Goal: Information Seeking & Learning: Learn about a topic

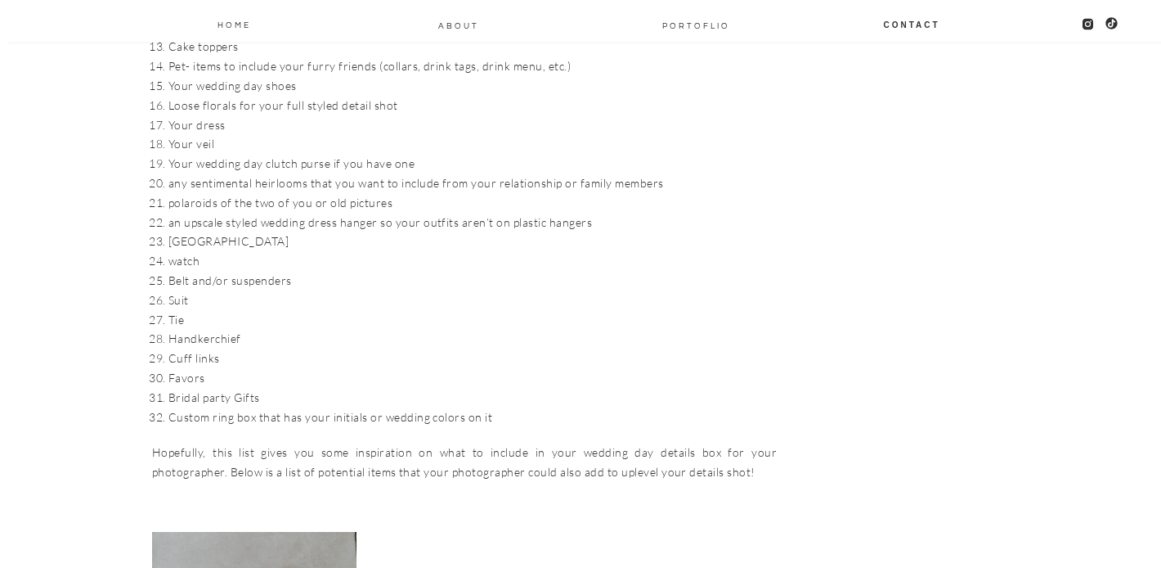
scroll to position [2070, 0]
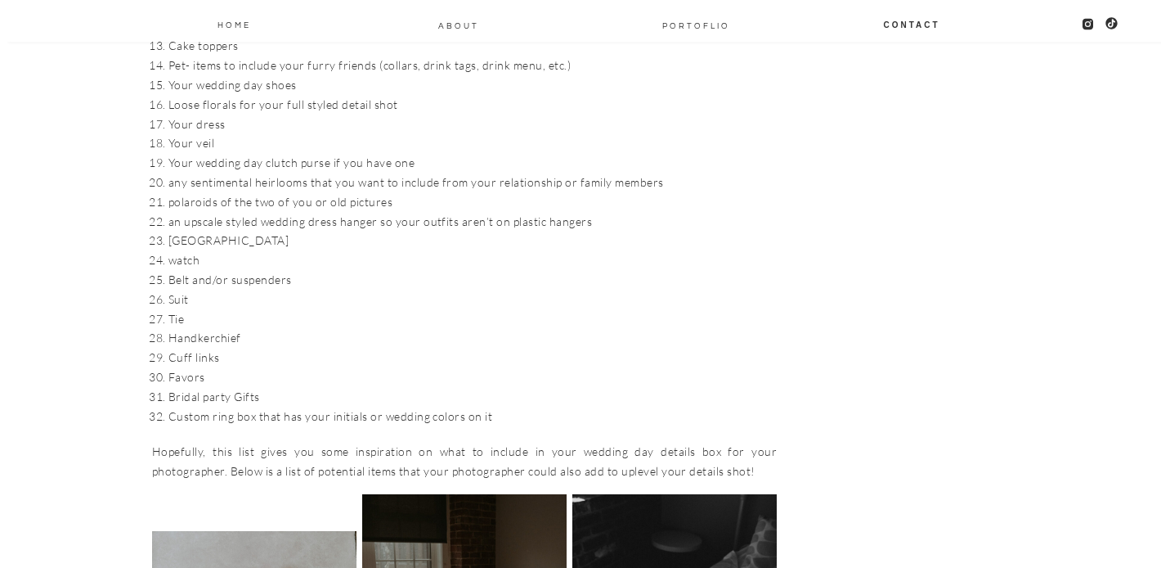
click at [235, 348] on li "Cuff links" at bounding box center [472, 358] width 608 height 20
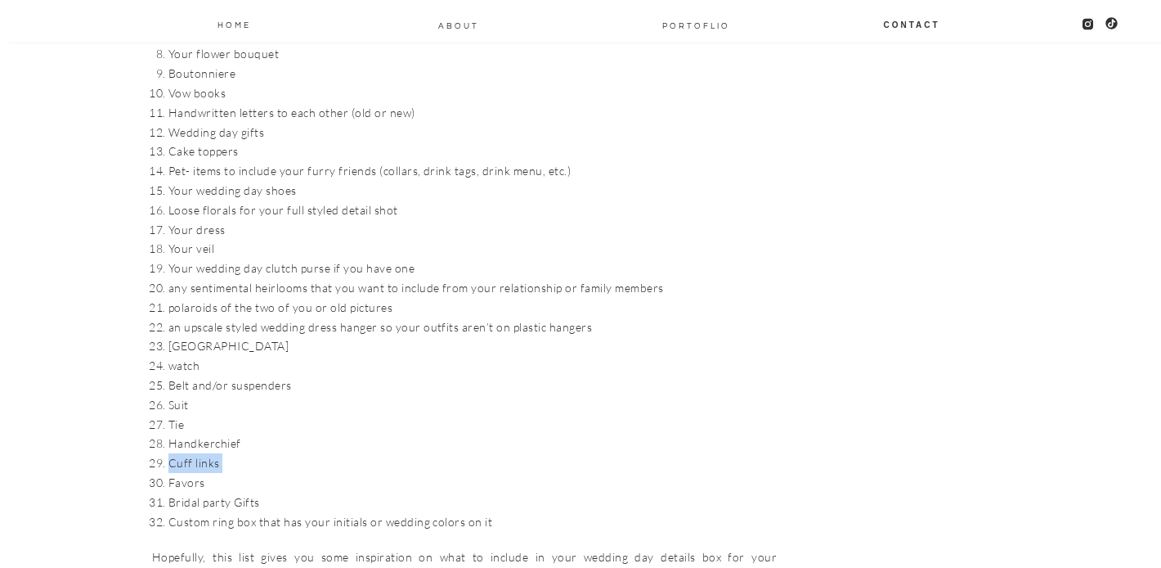
scroll to position [1951, 0]
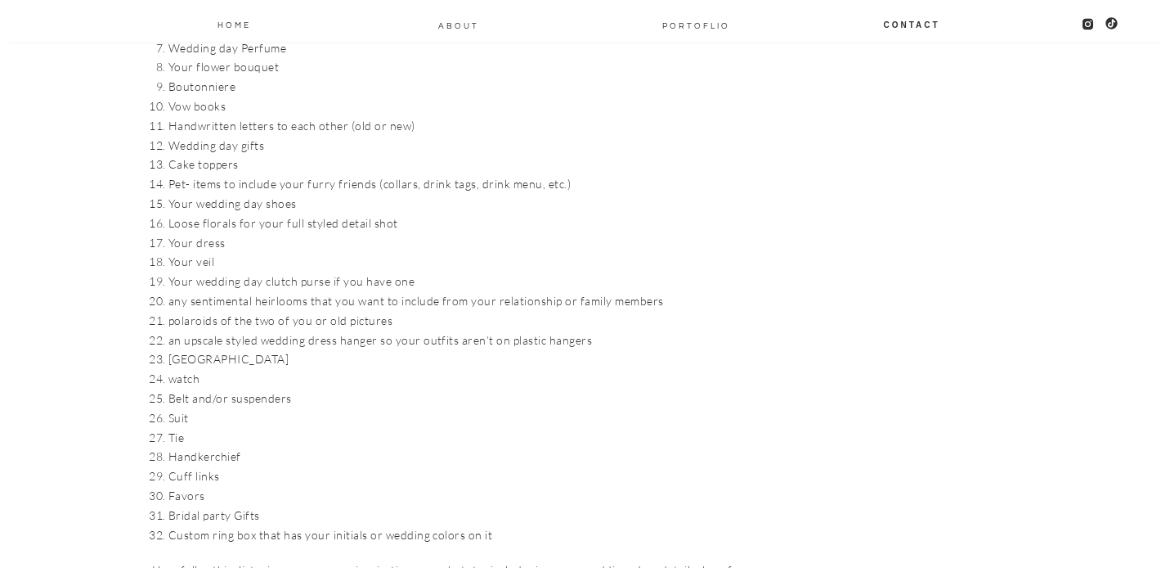
click at [235, 349] on li "[GEOGRAPHIC_DATA]" at bounding box center [472, 359] width 608 height 20
click at [224, 271] on li "Your wedding day clutch purse if you have one" at bounding box center [472, 281] width 608 height 20
click at [231, 291] on li "any sentimental heirlooms that you want to include from your relationship or fa…" at bounding box center [472, 301] width 608 height 20
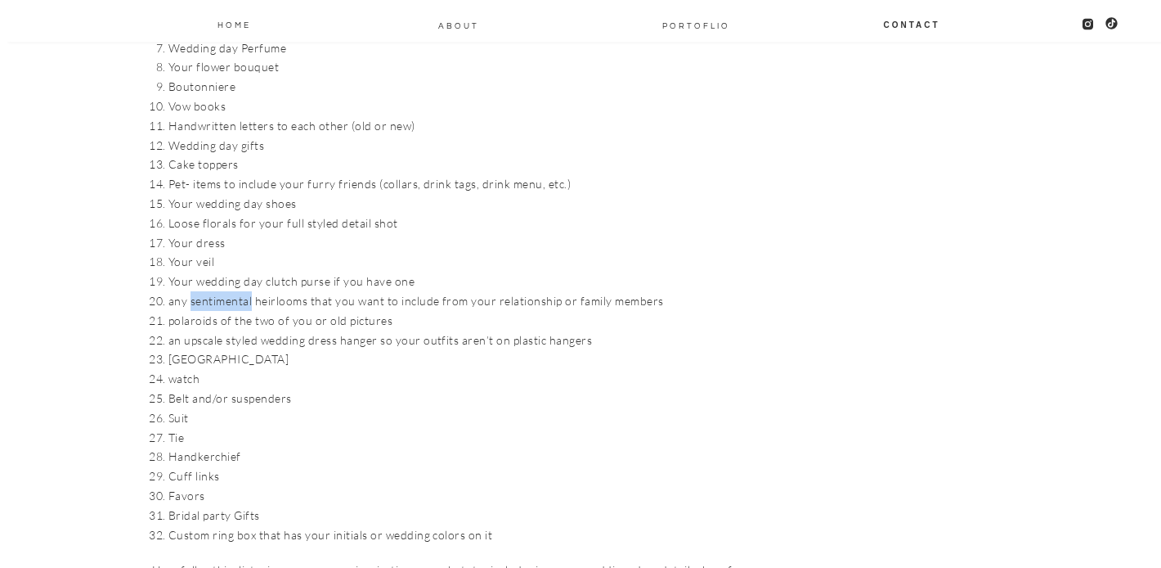
click at [231, 291] on li "any sentimental heirlooms that you want to include from your relationship or fa…" at bounding box center [472, 301] width 608 height 20
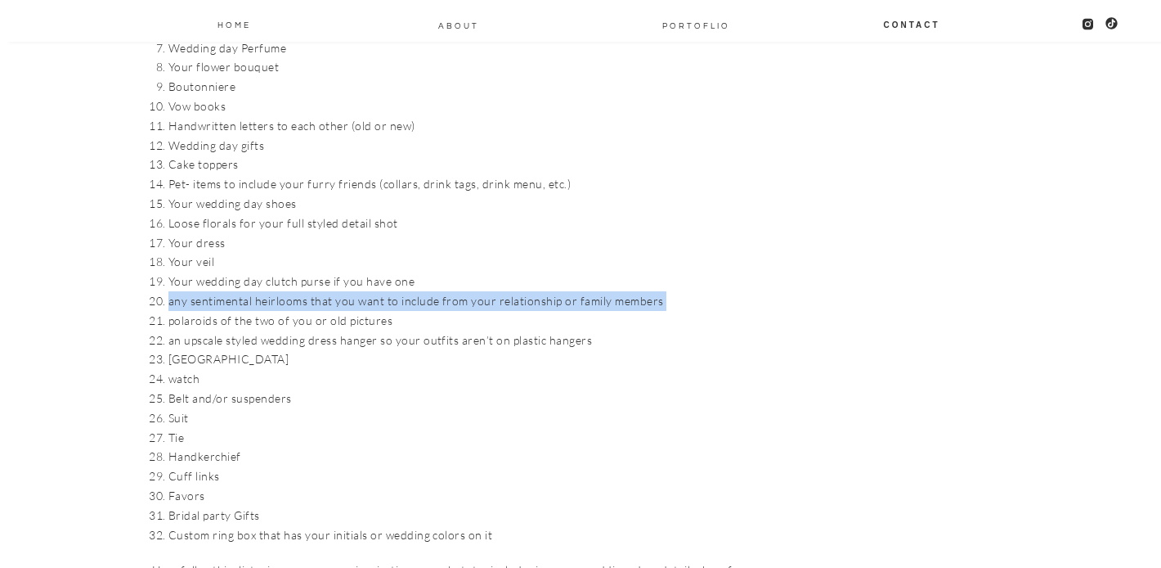
click at [231, 291] on li "any sentimental heirlooms that you want to include from your relationship or fa…" at bounding box center [472, 301] width 608 height 20
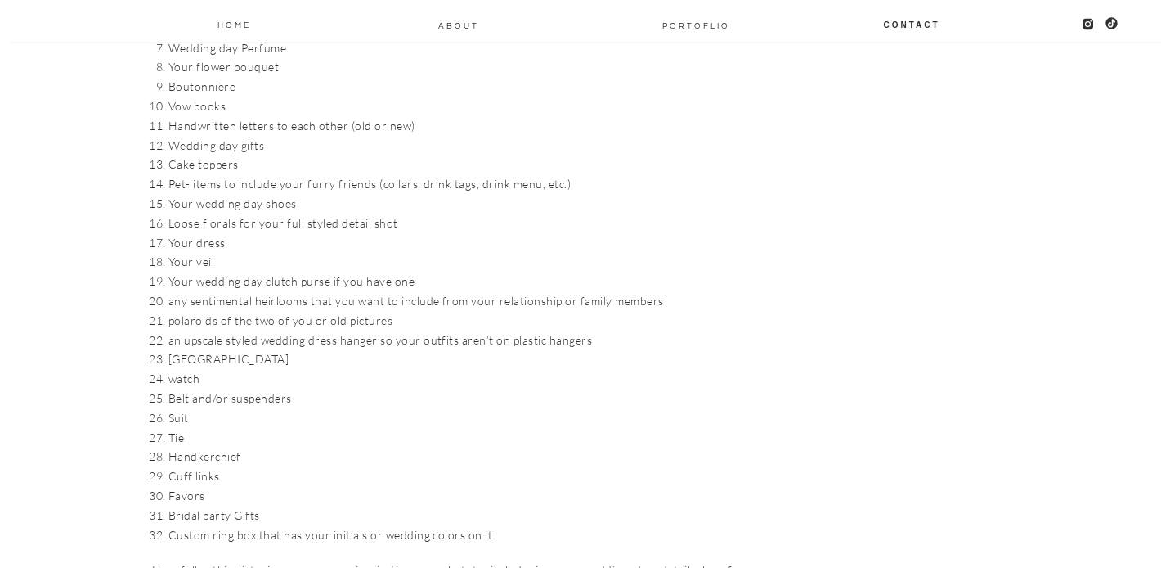
click at [270, 311] on li "polaroids of the two of you or old pictures" at bounding box center [472, 321] width 608 height 20
click at [287, 330] on li "an upscale styled wedding dress hanger so your outfits aren’t on plastic hangers" at bounding box center [472, 340] width 608 height 20
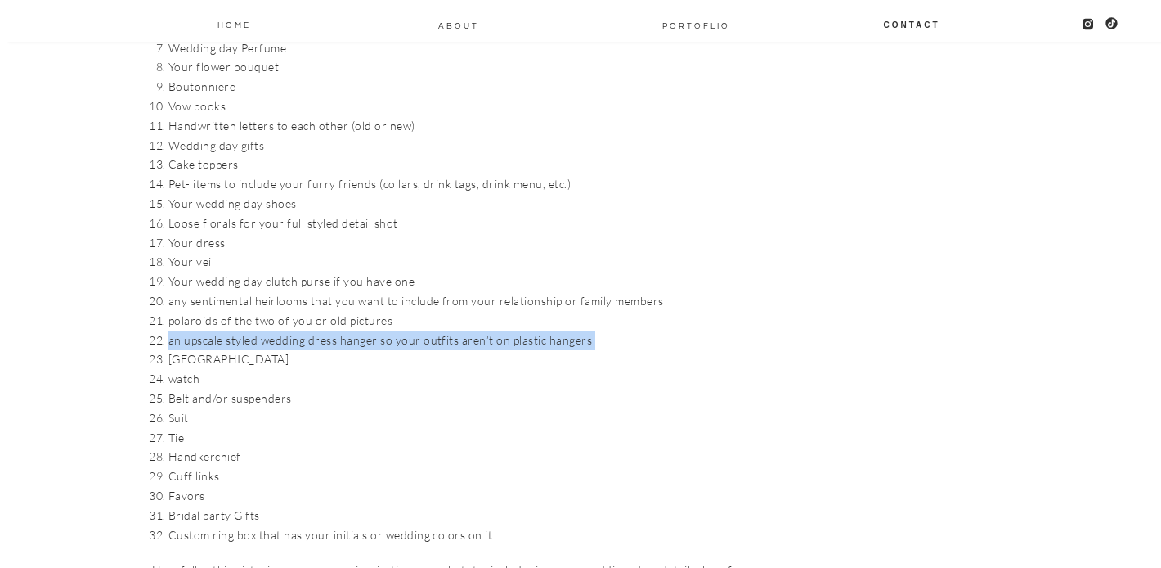
click at [287, 330] on li "an upscale styled wedding dress hanger so your outfits aren’t on plastic hangers" at bounding box center [472, 340] width 608 height 20
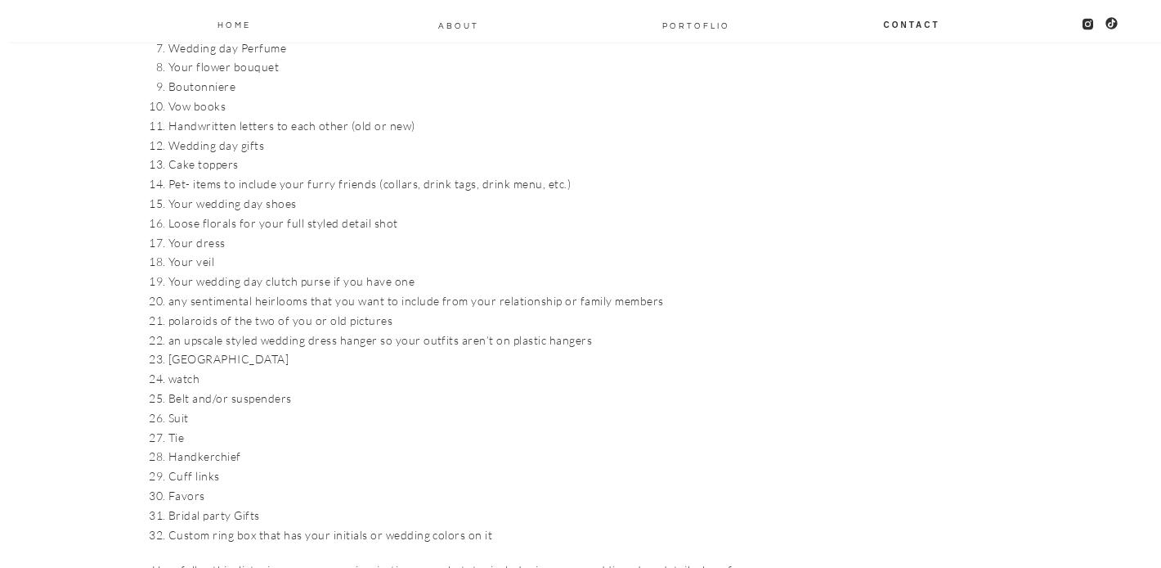
click at [208, 369] on li "watch" at bounding box center [472, 379] width 608 height 20
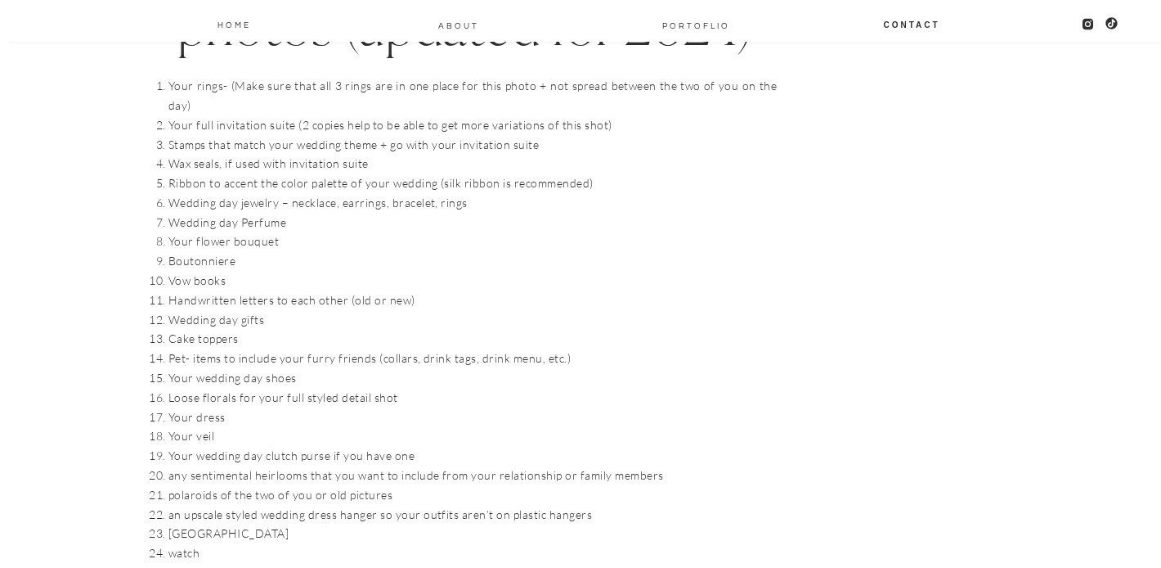
scroll to position [1765, 0]
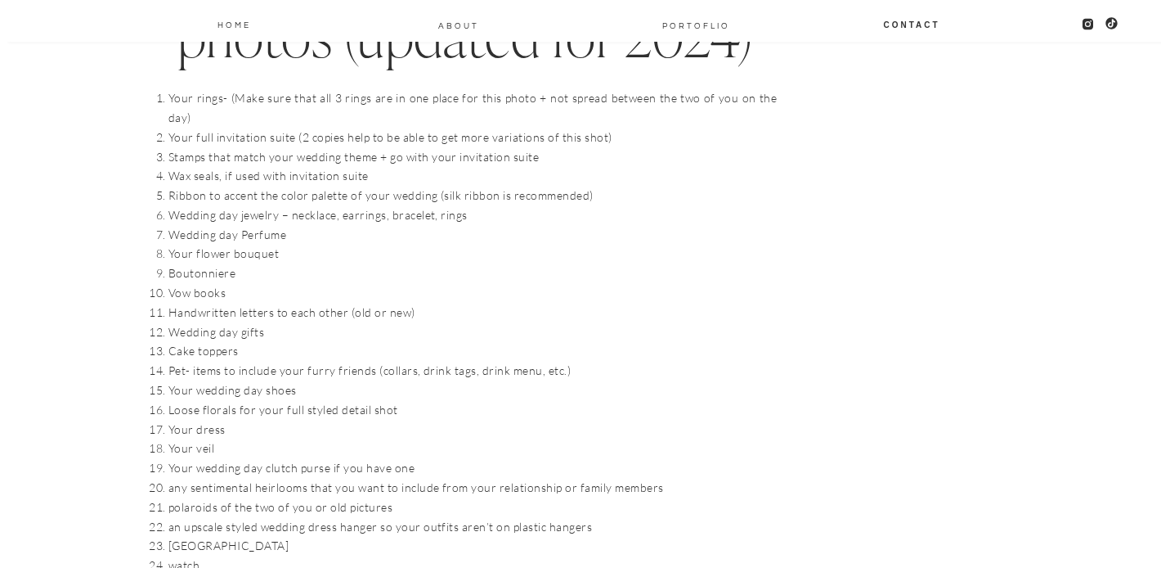
click at [227, 244] on li "Your flower bouquet" at bounding box center [472, 254] width 608 height 20
click at [240, 225] on li "Wedding day Perfume" at bounding box center [472, 235] width 608 height 20
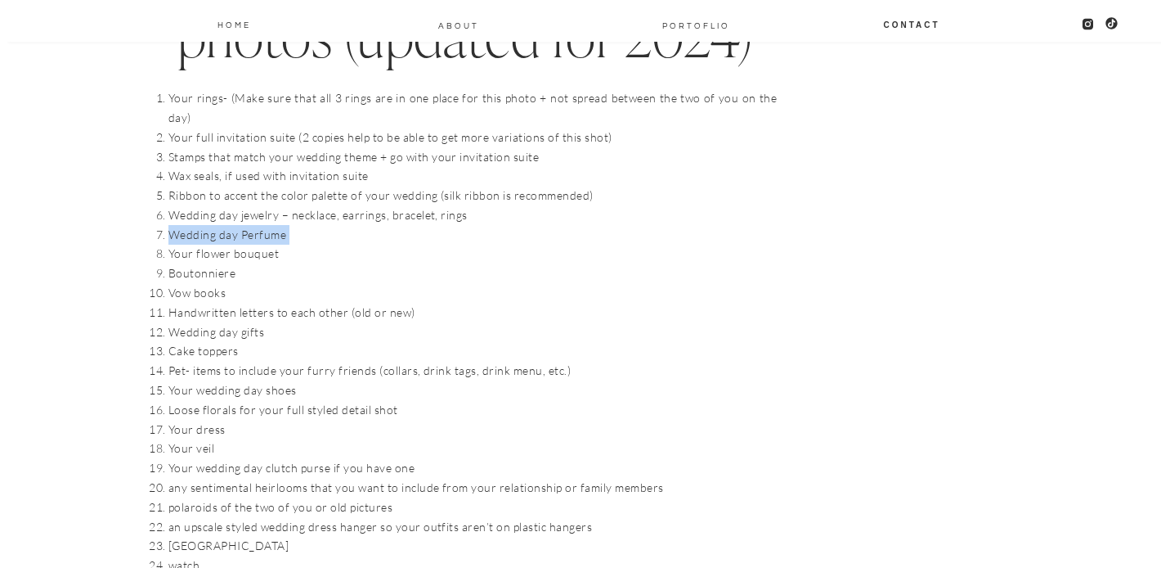
click at [240, 225] on li "Wedding day Perfume" at bounding box center [472, 235] width 608 height 20
click at [237, 205] on li "Wedding day jewelry – necklace, earrings, bracelet, rings" at bounding box center [472, 215] width 608 height 20
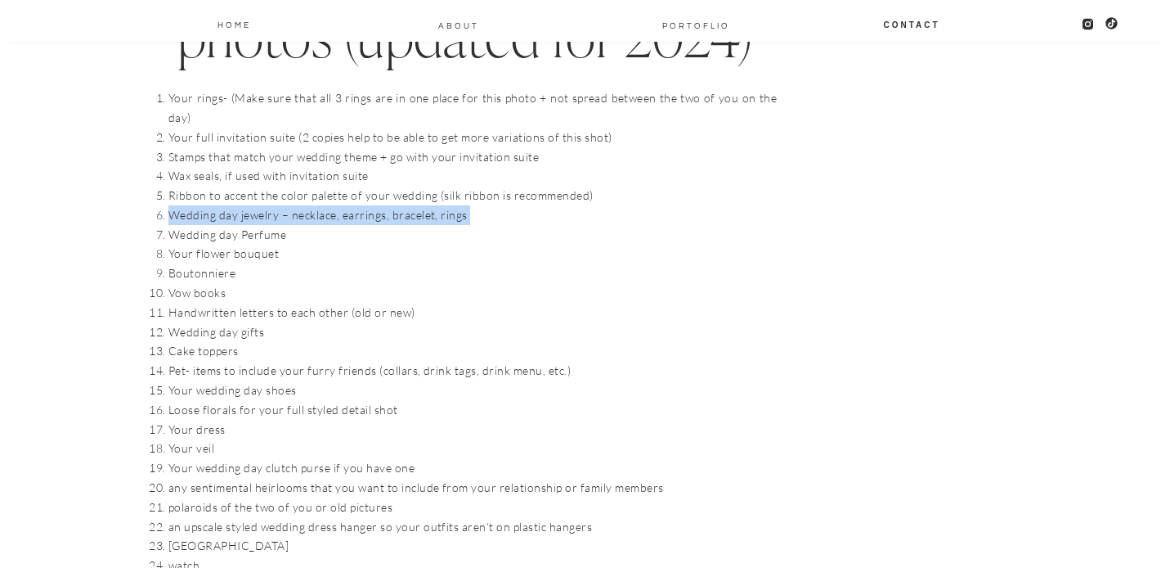
click at [237, 205] on li "Wedding day jewelry – necklace, earrings, bracelet, rings" at bounding box center [472, 215] width 608 height 20
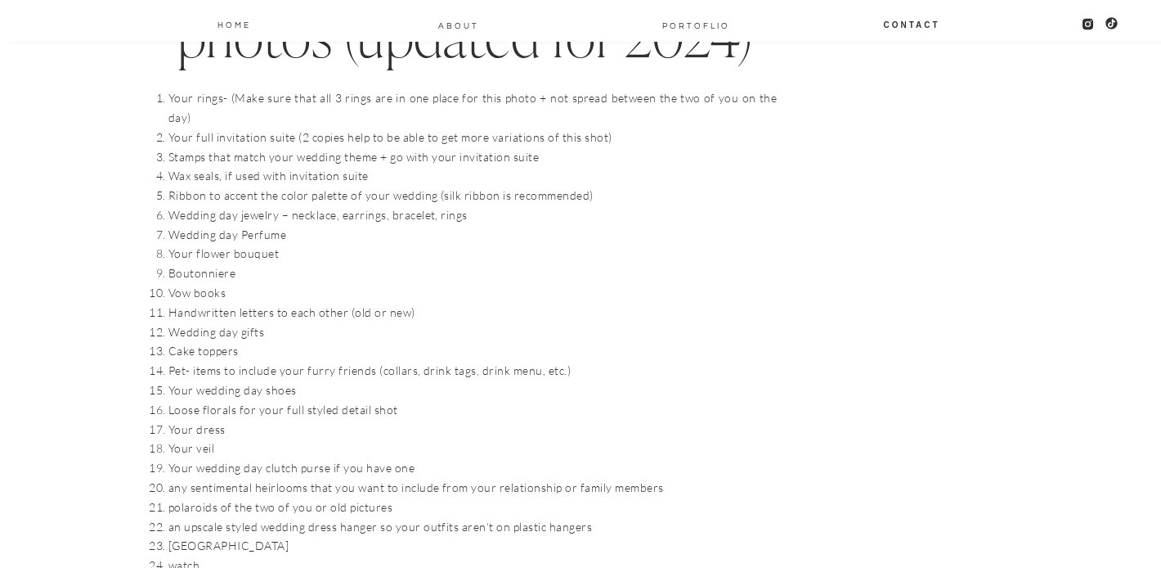
click at [256, 166] on li "Wax seals, if used with invitation suite" at bounding box center [472, 176] width 608 height 20
click at [269, 147] on li "Stamps that match your wedding theme + go with your invitation suite" at bounding box center [472, 157] width 608 height 20
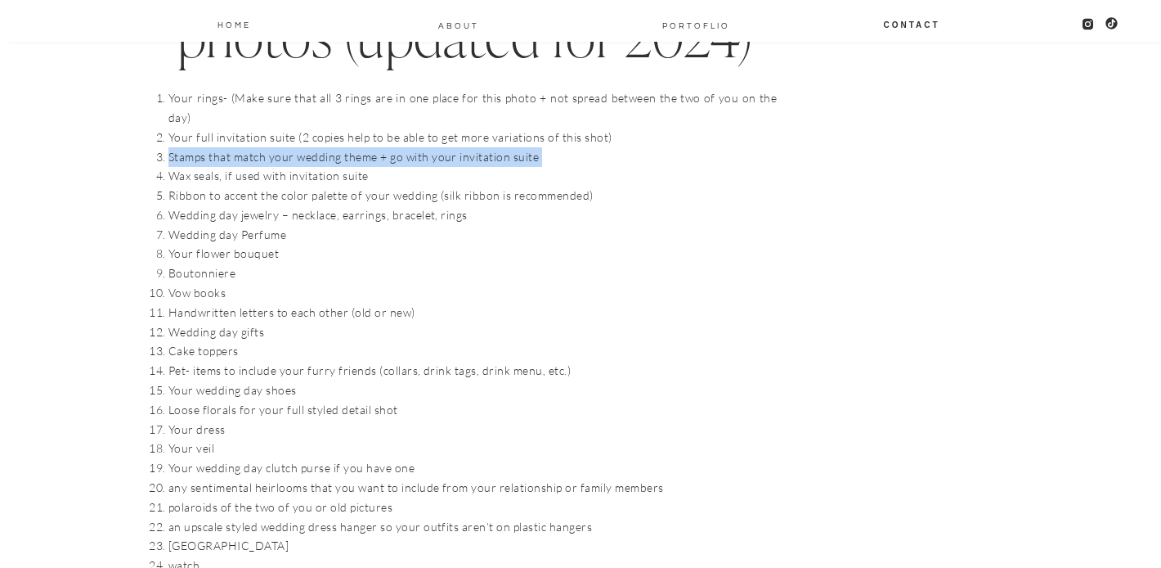
click at [269, 147] on li "Stamps that match your wedding theme + go with your invitation suite" at bounding box center [472, 157] width 608 height 20
click at [316, 128] on li "Your full invitation suite (2 copies help to be able to get more variations of …" at bounding box center [472, 138] width 608 height 20
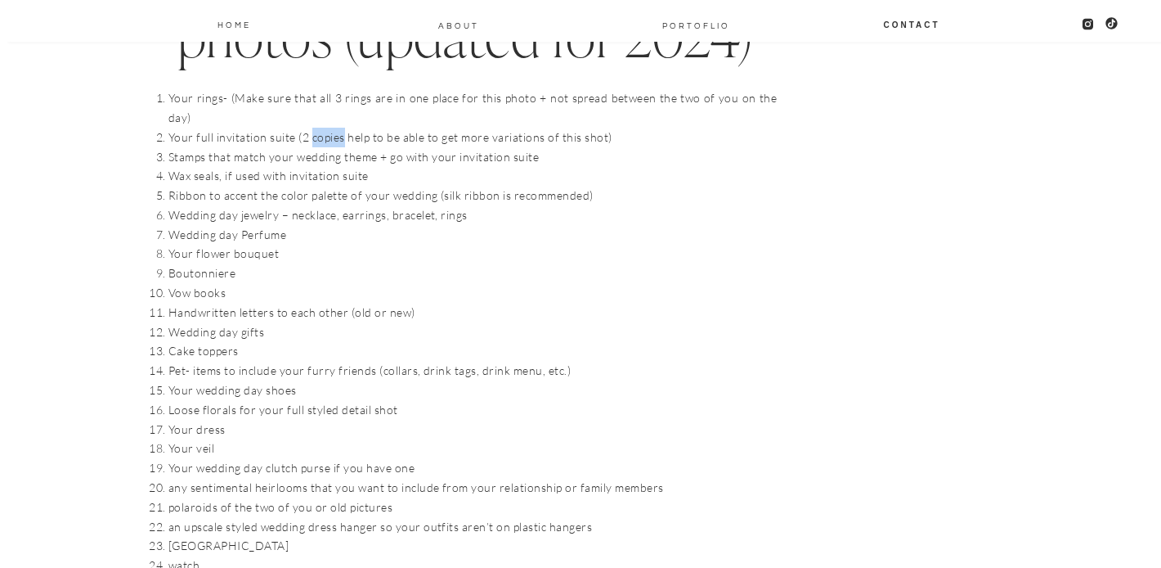
click at [316, 128] on li "Your full invitation suite (2 copies help to be able to get more variations of …" at bounding box center [472, 138] width 608 height 20
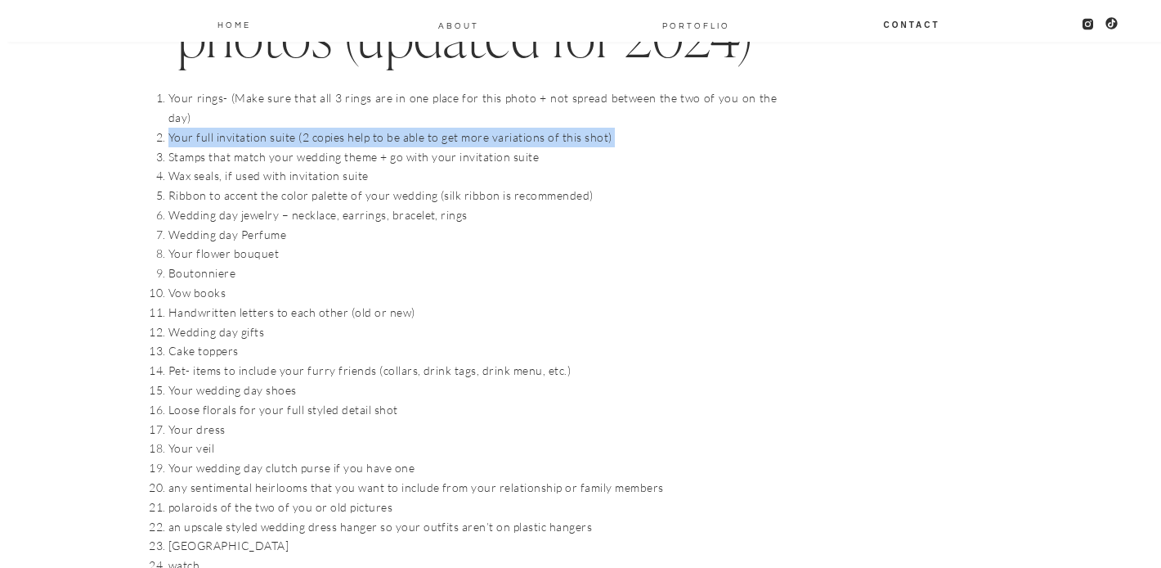
click at [316, 128] on li "Your full invitation suite (2 copies help to be able to get more variations of …" at bounding box center [472, 138] width 608 height 20
click at [395, 128] on li "Your full invitation suite (2 copies help to be able to get more variations of …" at bounding box center [472, 138] width 608 height 20
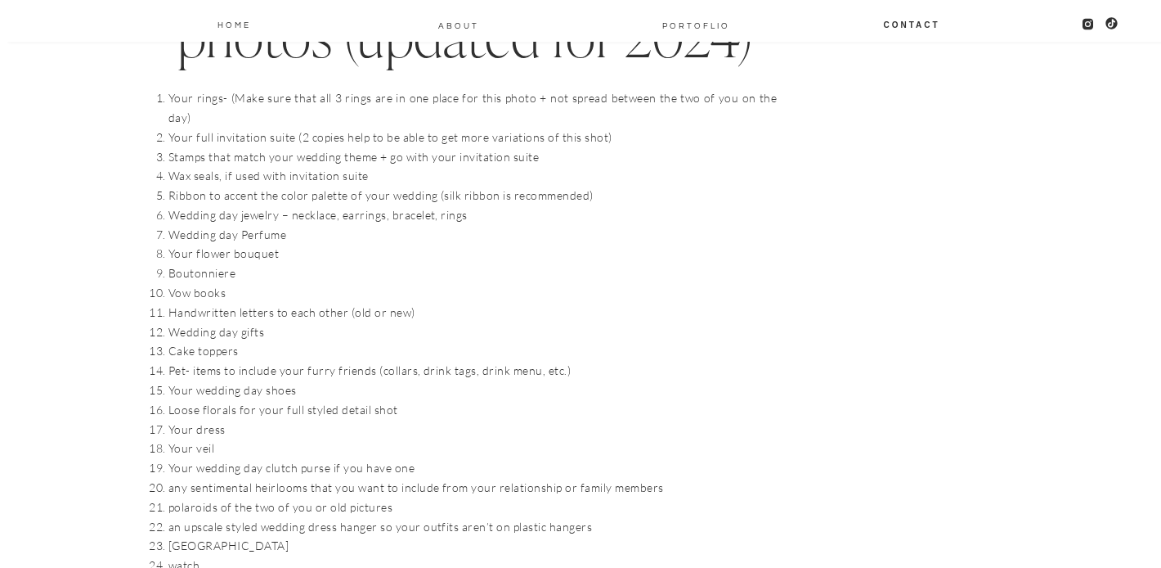
click at [346, 91] on li "Your rings- (Make sure that all 3 rings are in one place for this photo + not s…" at bounding box center [472, 107] width 608 height 39
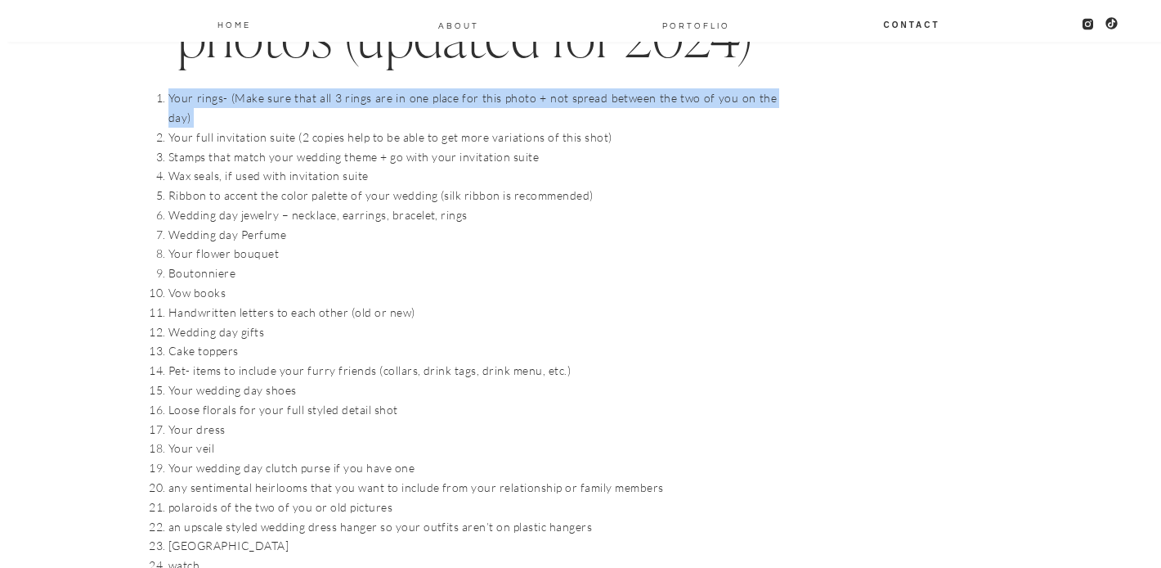
click at [346, 91] on li "Your rings- (Make sure that all 3 rings are in one place for this photo + not s…" at bounding box center [472, 107] width 608 height 39
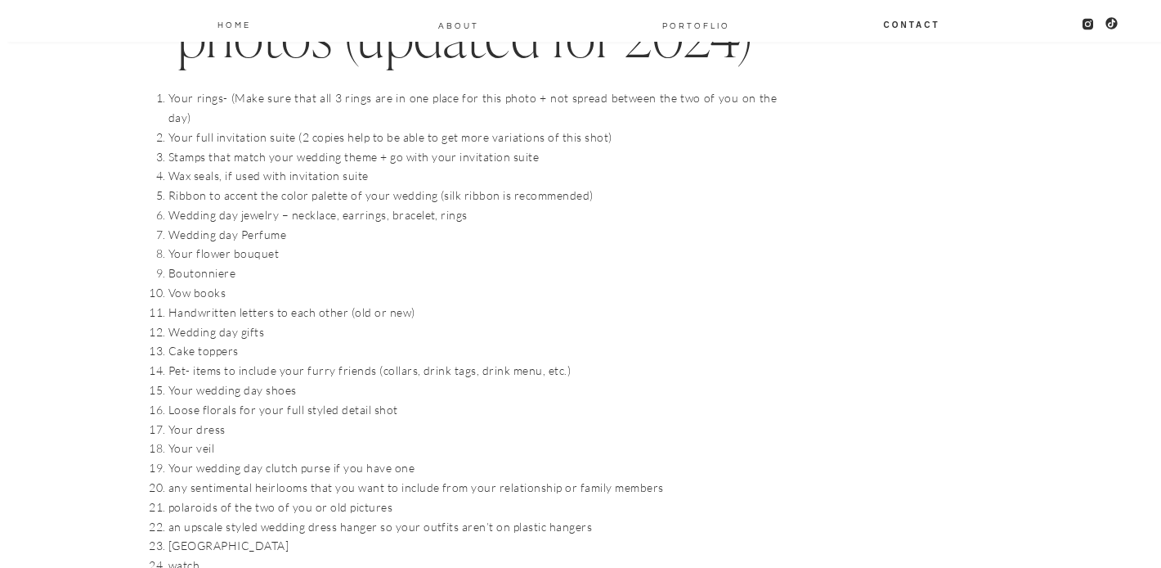
click at [321, 244] on li "Your flower bouquet" at bounding box center [472, 254] width 608 height 20
click at [327, 341] on li "Cake toppers" at bounding box center [472, 351] width 608 height 20
click at [283, 400] on li "Loose florals for your full styled detail shot" at bounding box center [472, 410] width 608 height 20
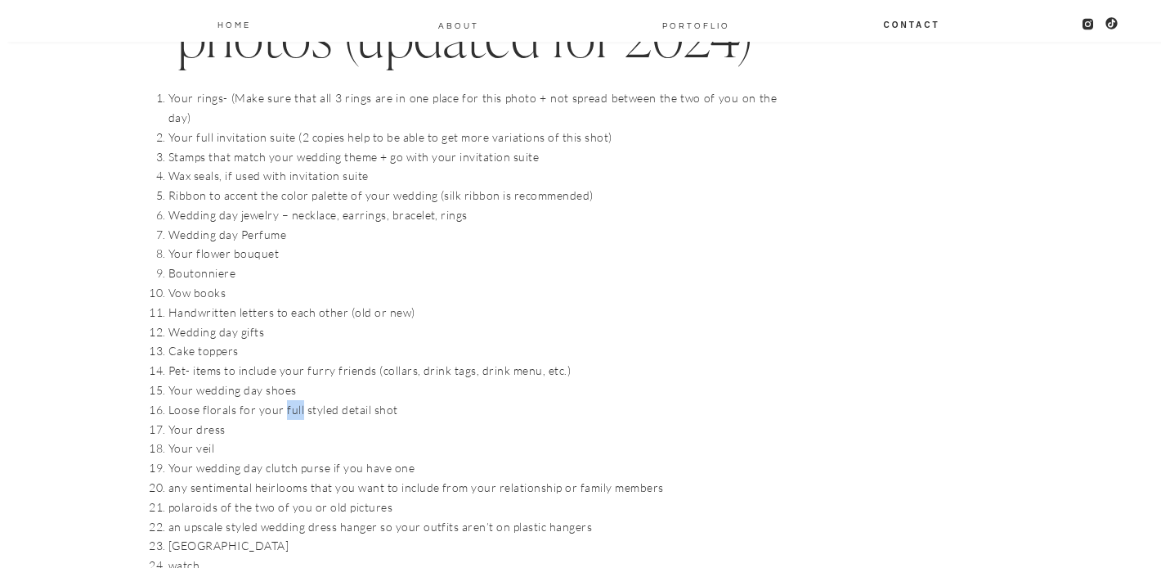
click at [283, 400] on li "Loose florals for your full styled detail shot" at bounding box center [472, 410] width 608 height 20
click at [366, 458] on li "Your wedding day clutch purse if you have one" at bounding box center [472, 468] width 608 height 20
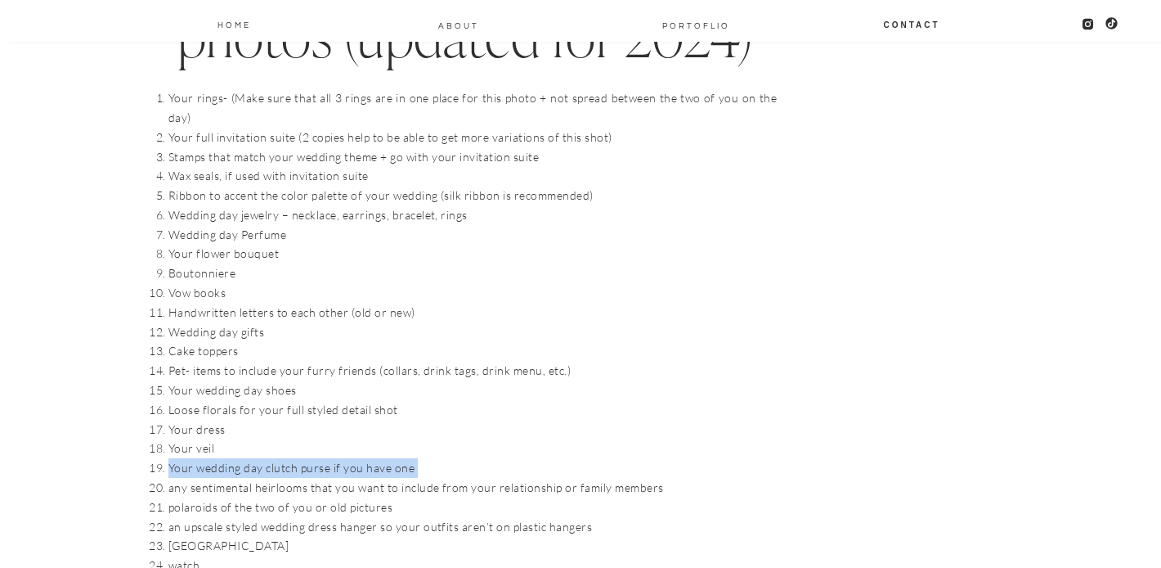
click at [366, 458] on li "Your wedding day clutch purse if you have one" at bounding box center [472, 468] width 608 height 20
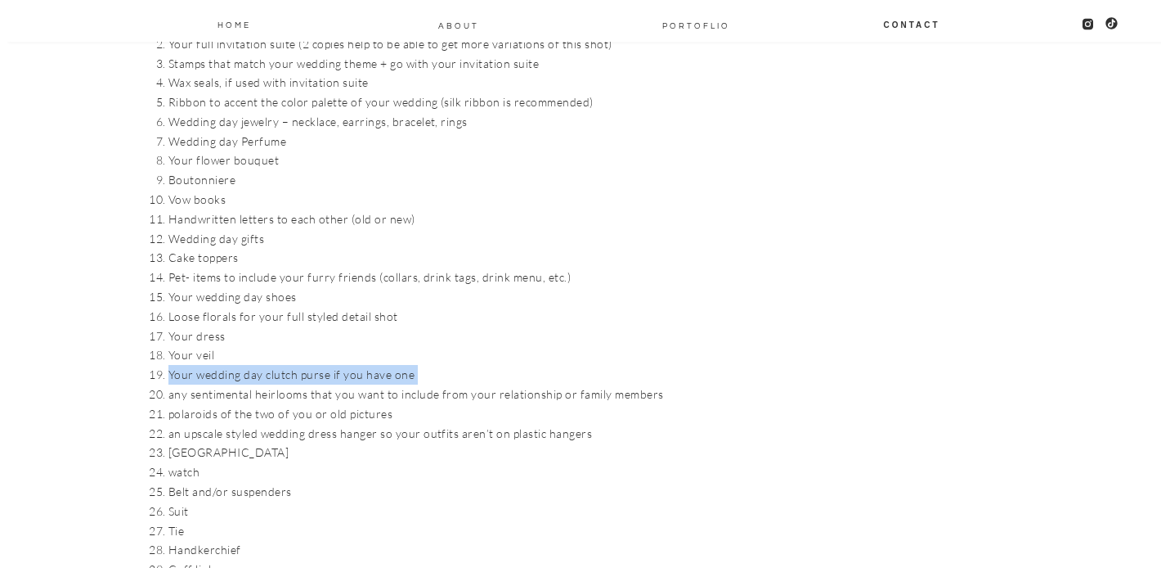
scroll to position [1859, 0]
click at [343, 423] on li "an upscale styled wedding dress hanger so your outfits aren’t on plastic hangers" at bounding box center [472, 433] width 608 height 20
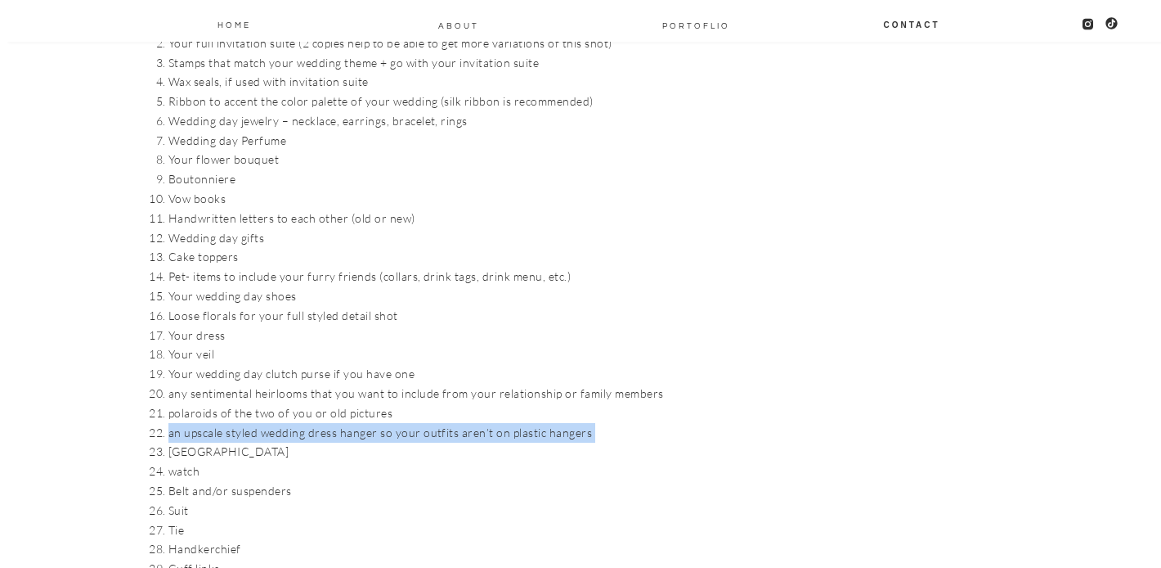
click at [343, 423] on li "an upscale styled wedding dress hanger so your outfits aren’t on plastic hangers" at bounding box center [472, 433] width 608 height 20
click at [277, 423] on li "an upscale styled wedding dress hanger so your outfits aren’t on plastic hangers" at bounding box center [472, 433] width 608 height 20
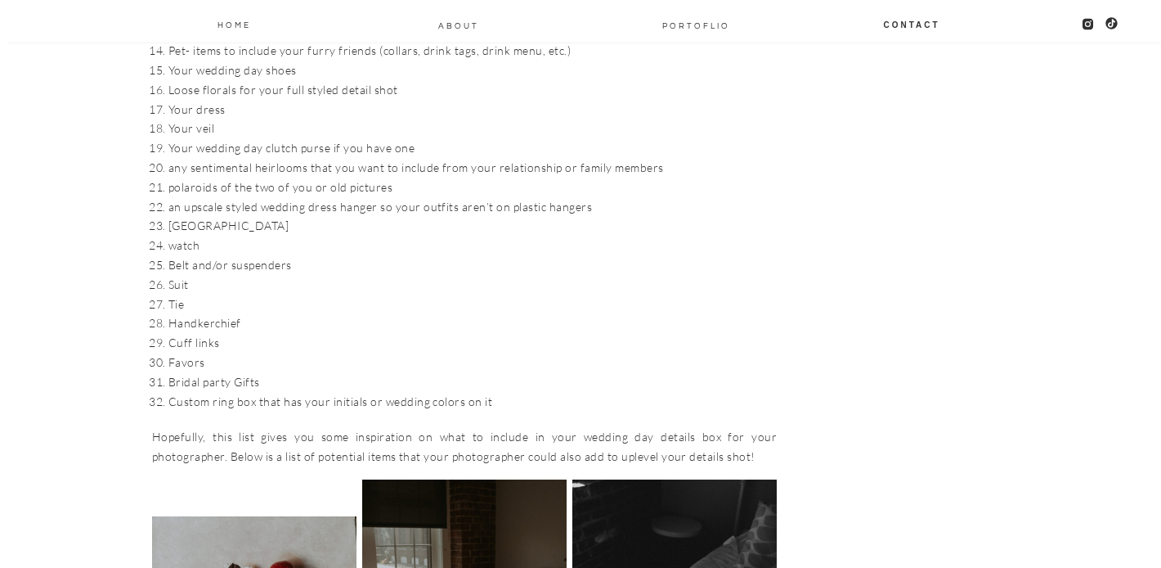
scroll to position [2085, 0]
click at [217, 371] on li "Bridal party Gifts" at bounding box center [472, 381] width 608 height 20
click at [189, 352] on li "Favors" at bounding box center [472, 362] width 608 height 20
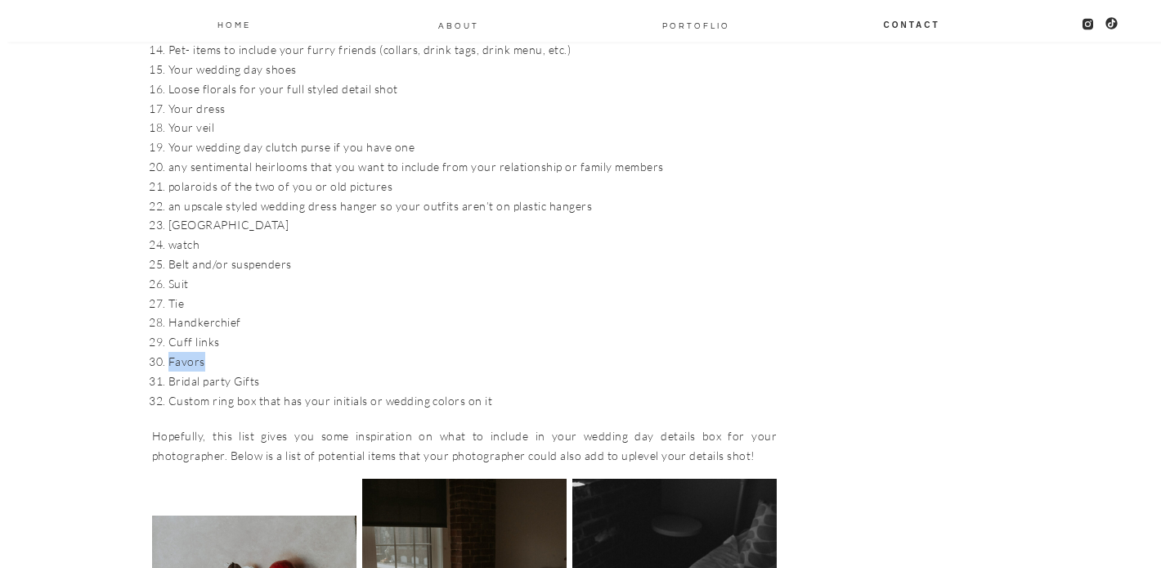
click at [189, 352] on li "Favors" at bounding box center [472, 362] width 608 height 20
click at [199, 312] on li "Handkerchief" at bounding box center [472, 322] width 608 height 20
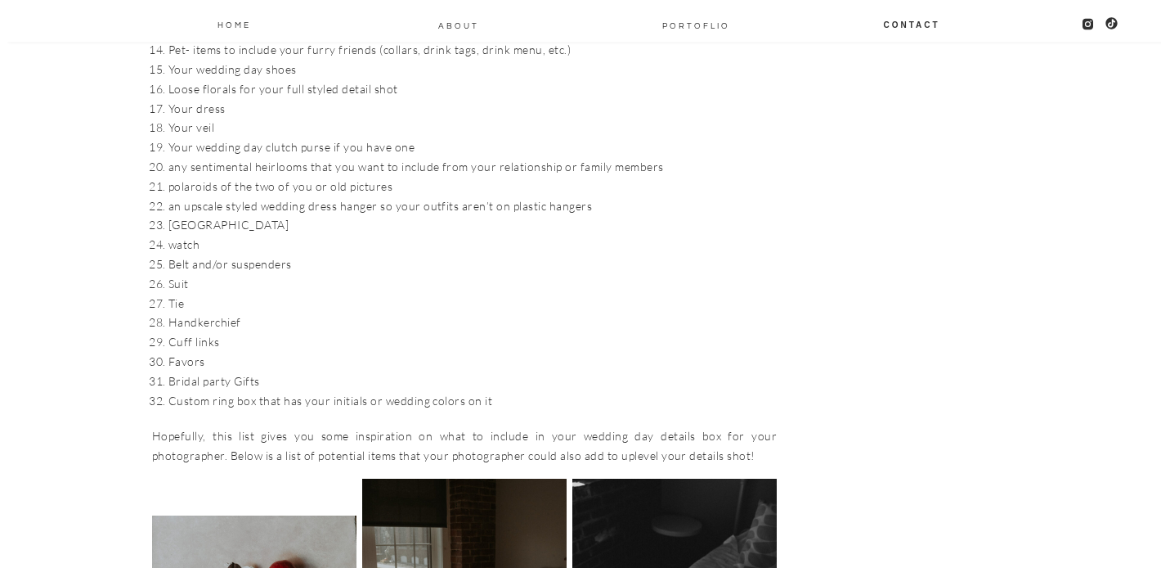
click at [259, 352] on li "Favors" at bounding box center [472, 362] width 608 height 20
